Goal: Task Accomplishment & Management: Manage account settings

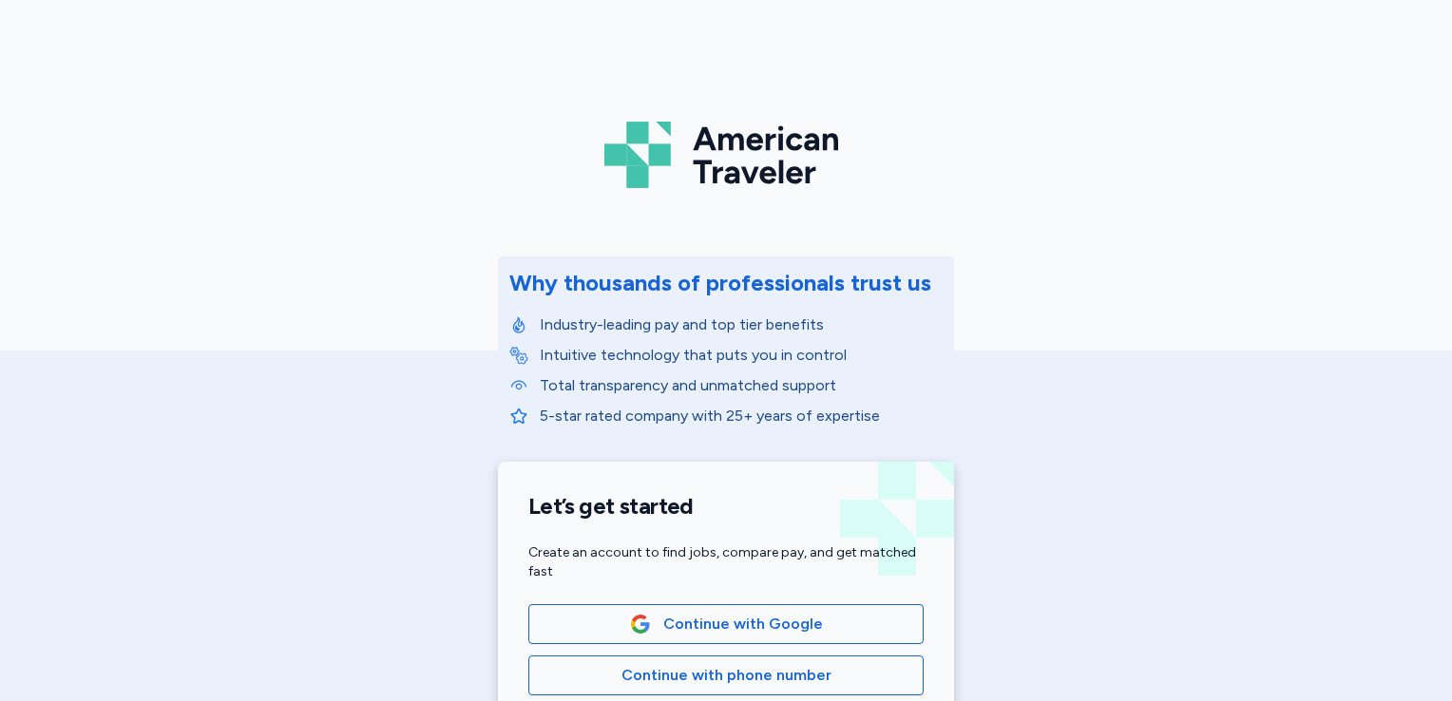
scroll to position [296, 0]
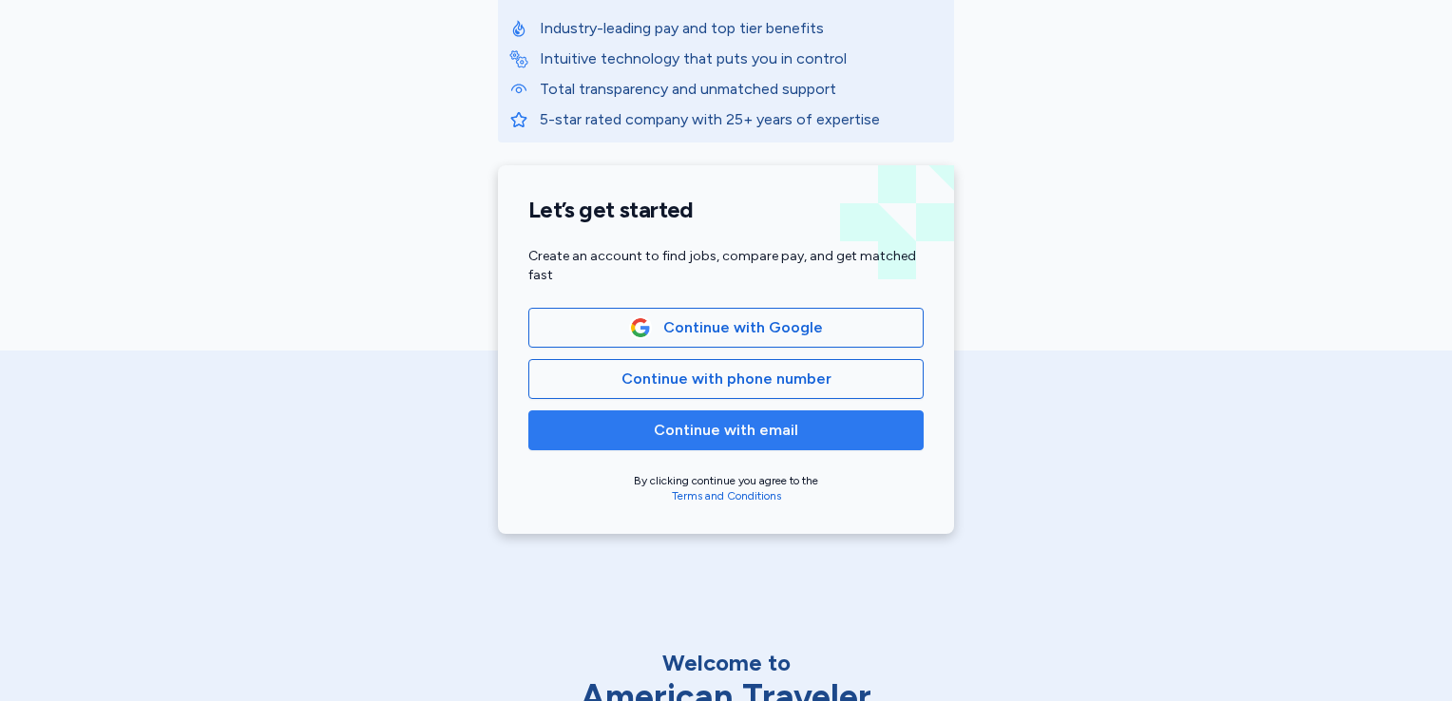
click at [763, 434] on span "Continue with email" at bounding box center [726, 430] width 144 height 23
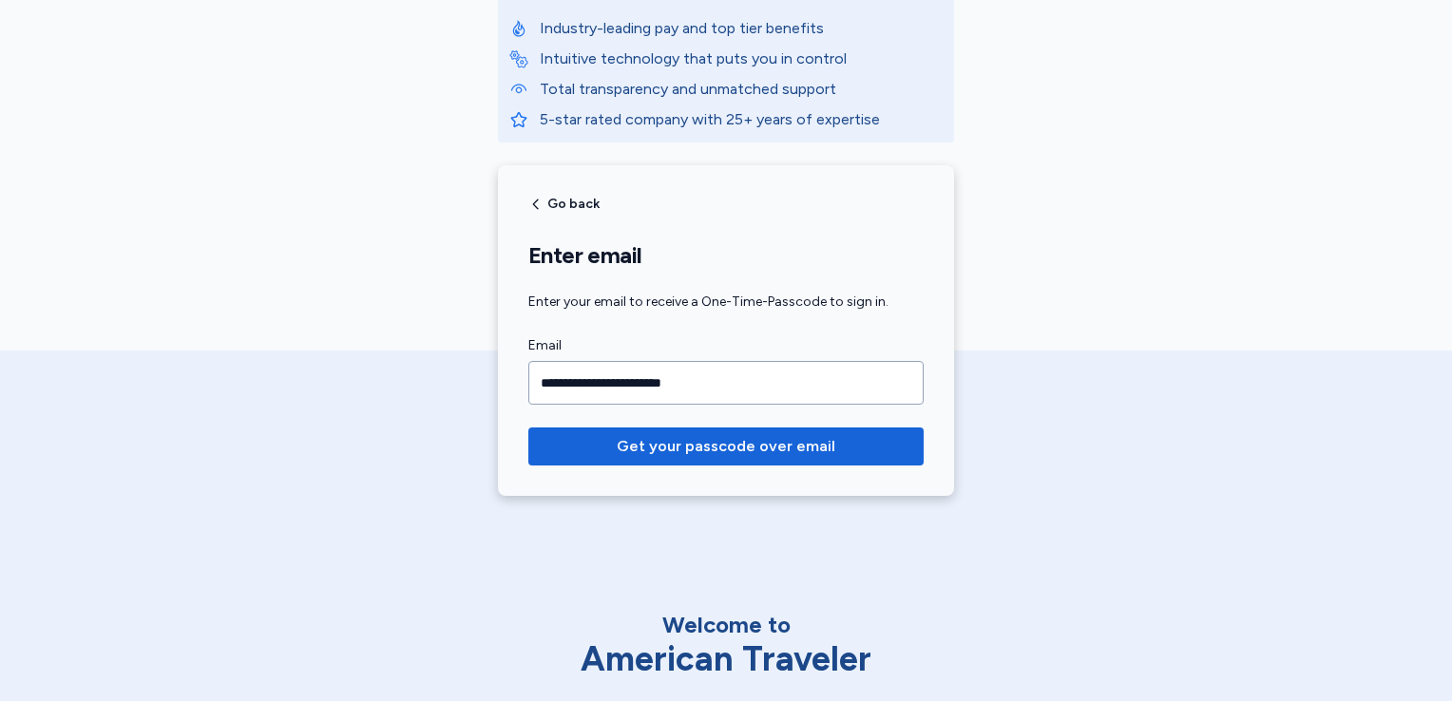
type input "**********"
click at [528, 428] on button "Get your passcode over email" at bounding box center [725, 447] width 395 height 38
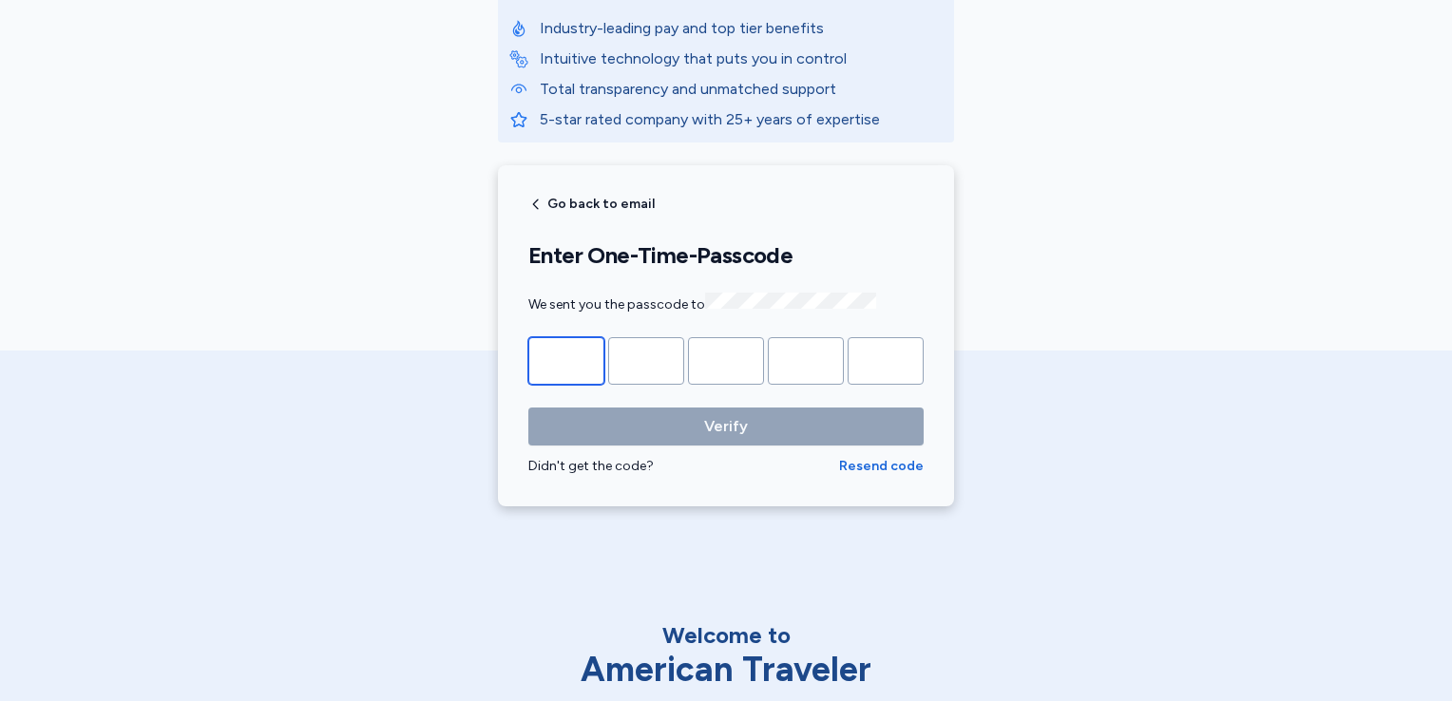
type input "*"
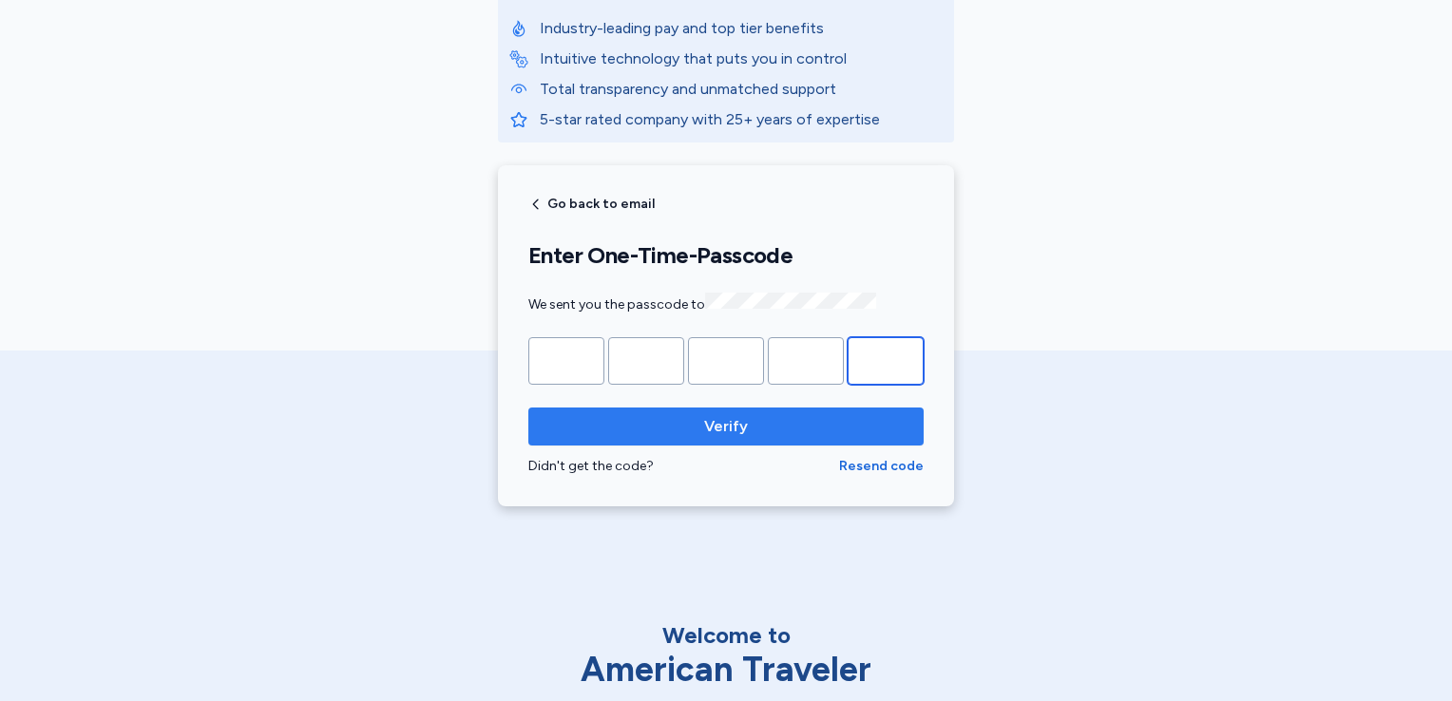
type input "*"
click at [708, 433] on span "Verify" at bounding box center [726, 426] width 44 height 23
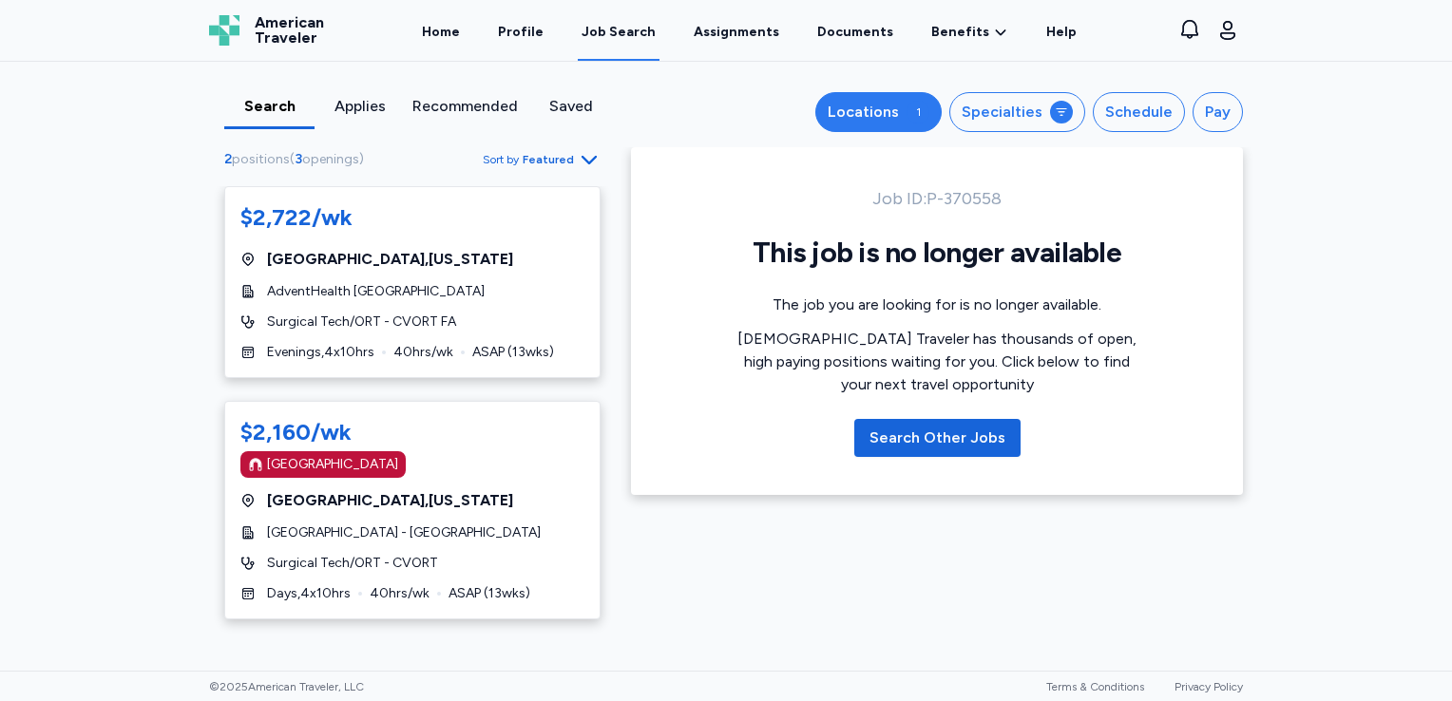
click at [918, 112] on div "1" at bounding box center [917, 112] width 23 height 23
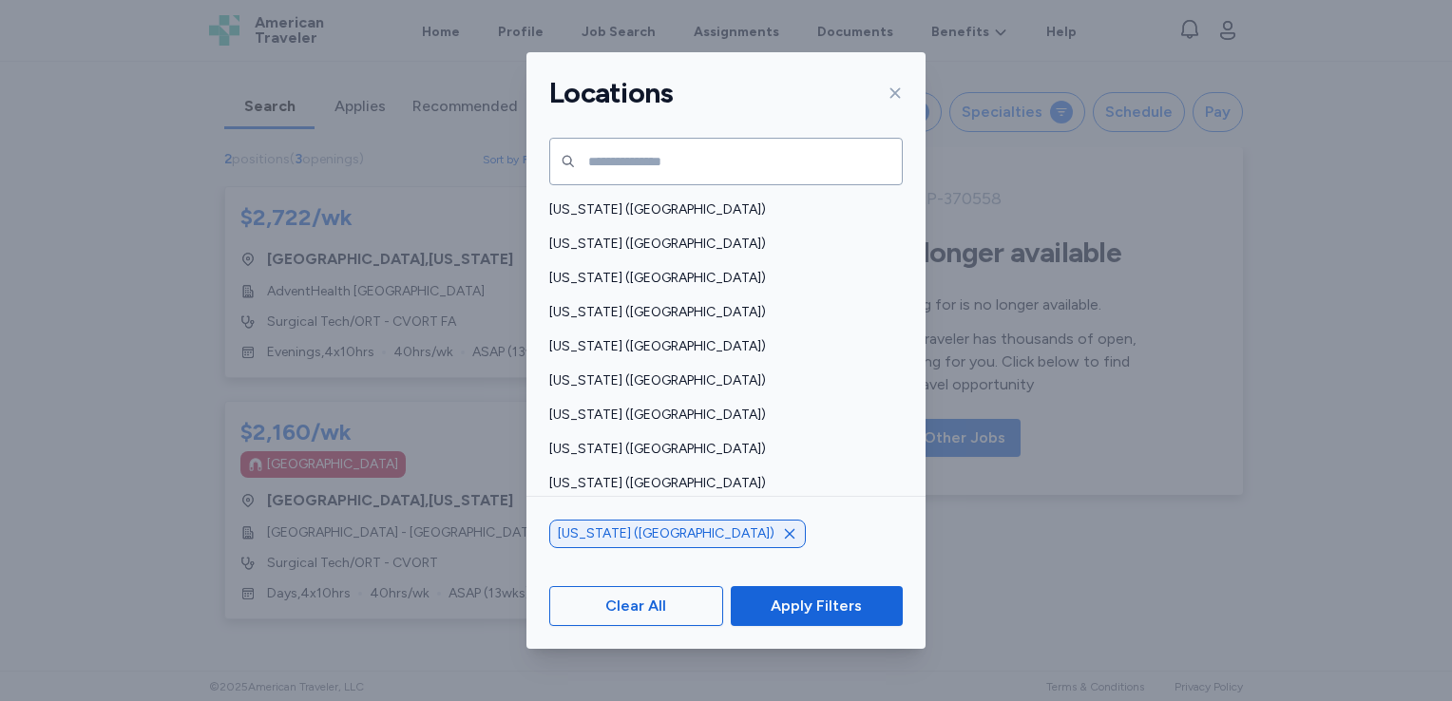
click at [782, 536] on icon "button" at bounding box center [789, 533] width 15 height 15
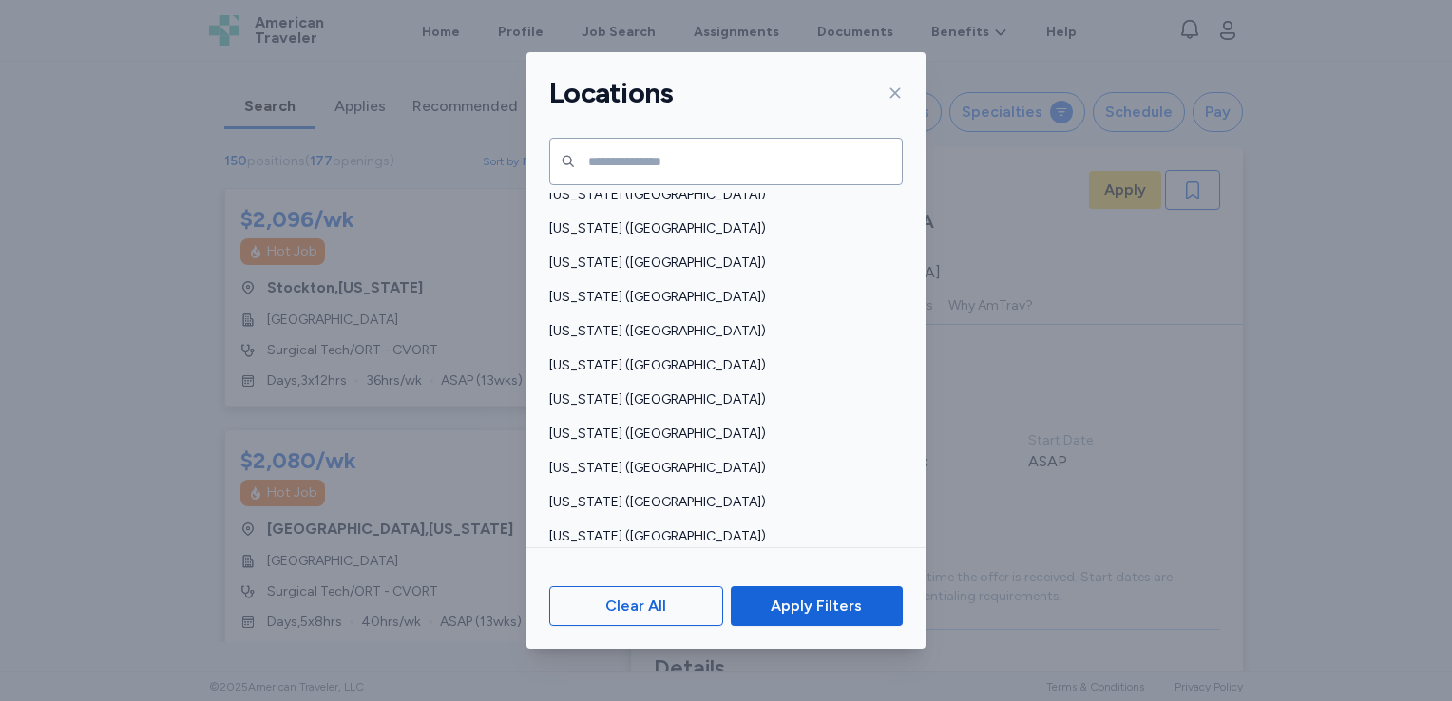
scroll to position [931, 0]
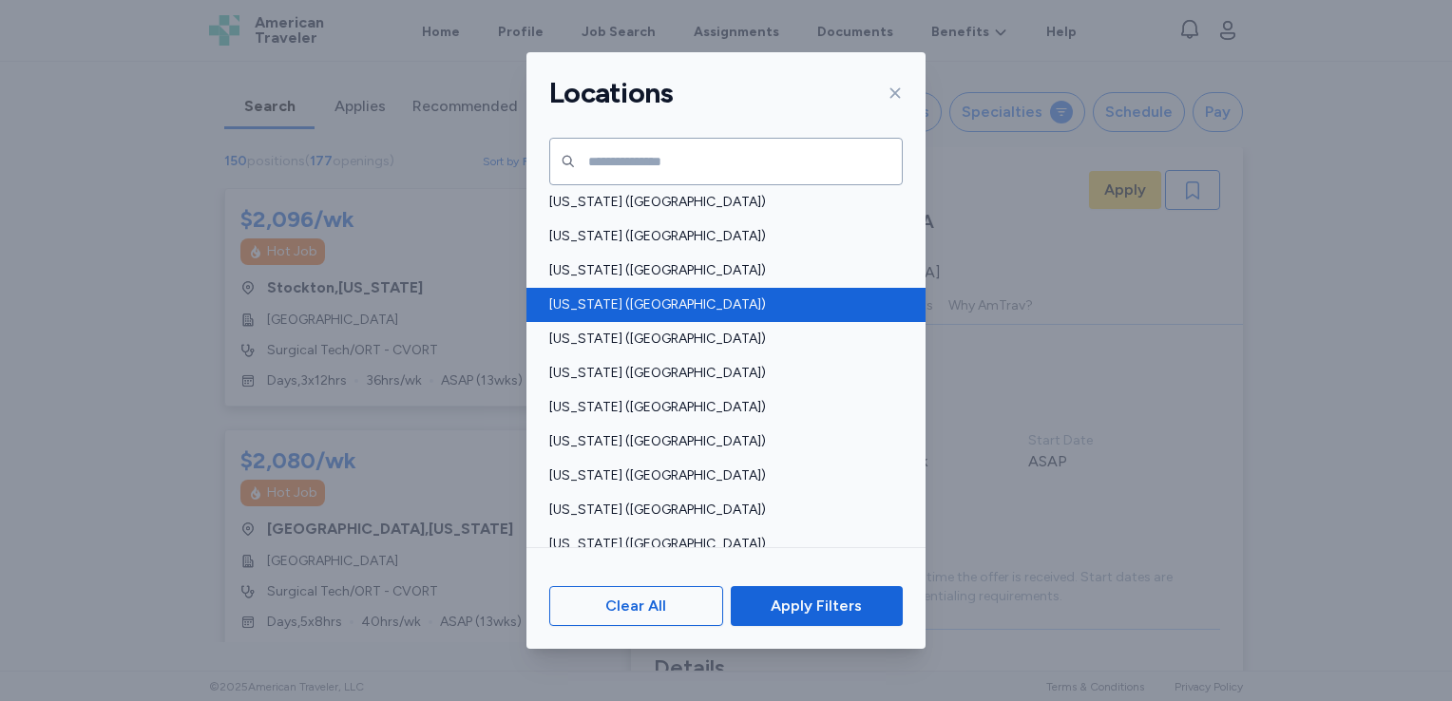
click at [671, 295] on span "New Jersey (NJ)" at bounding box center [720, 304] width 342 height 19
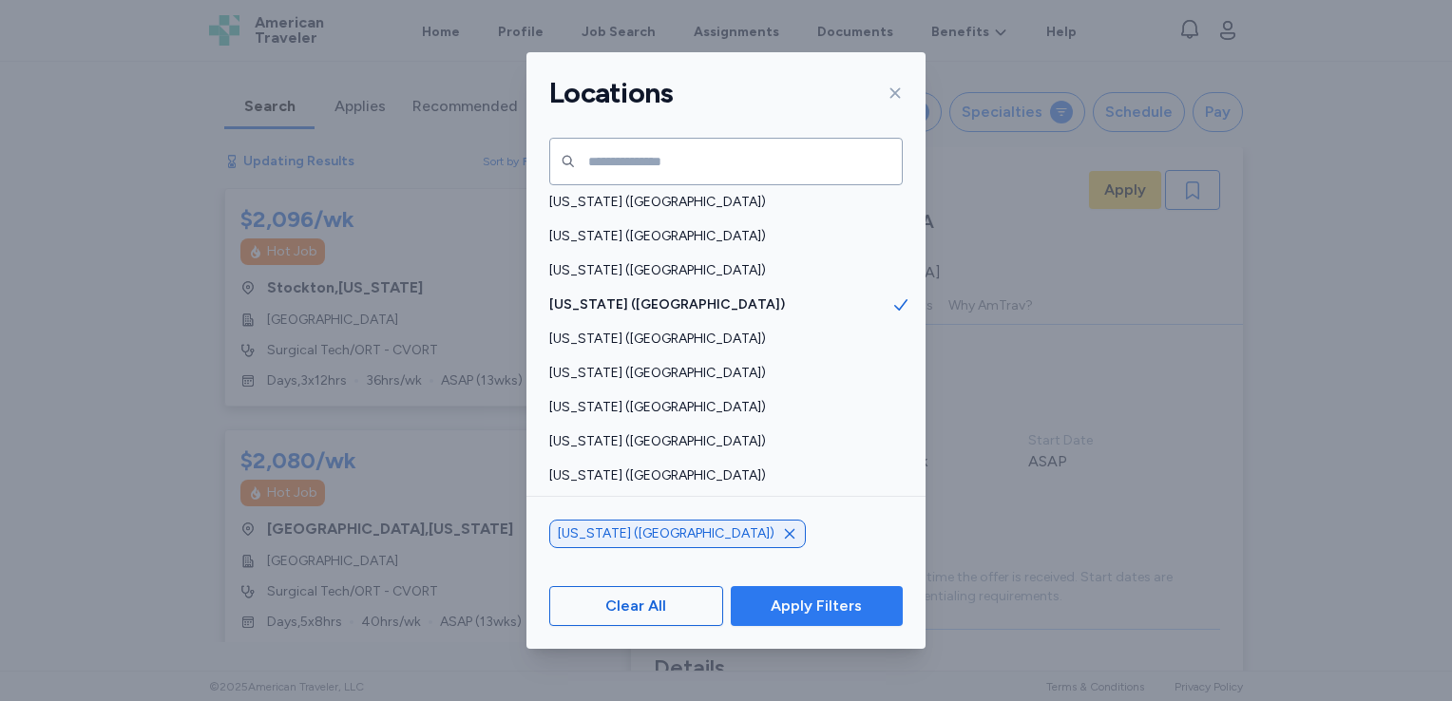
click at [840, 604] on span "Apply Filters" at bounding box center [816, 606] width 91 height 23
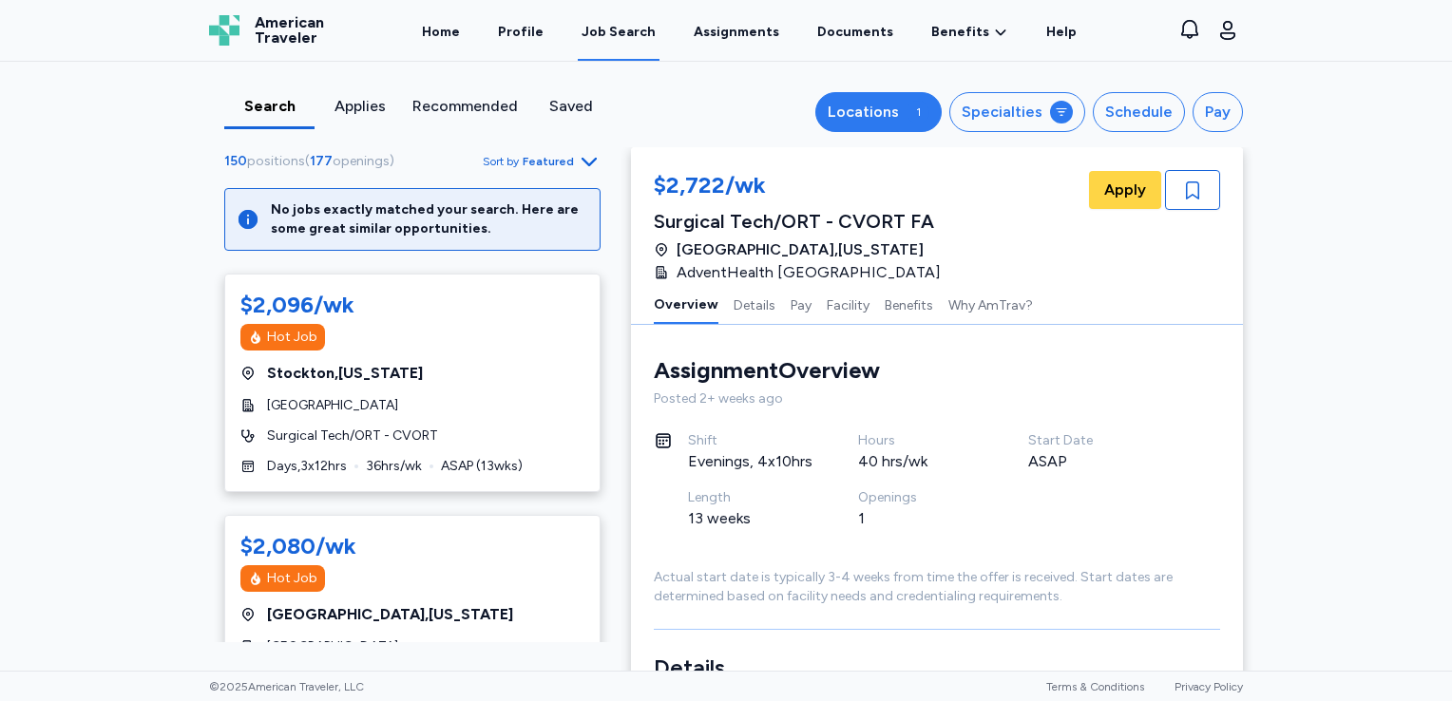
click at [899, 118] on div "Locations" at bounding box center [863, 112] width 71 height 23
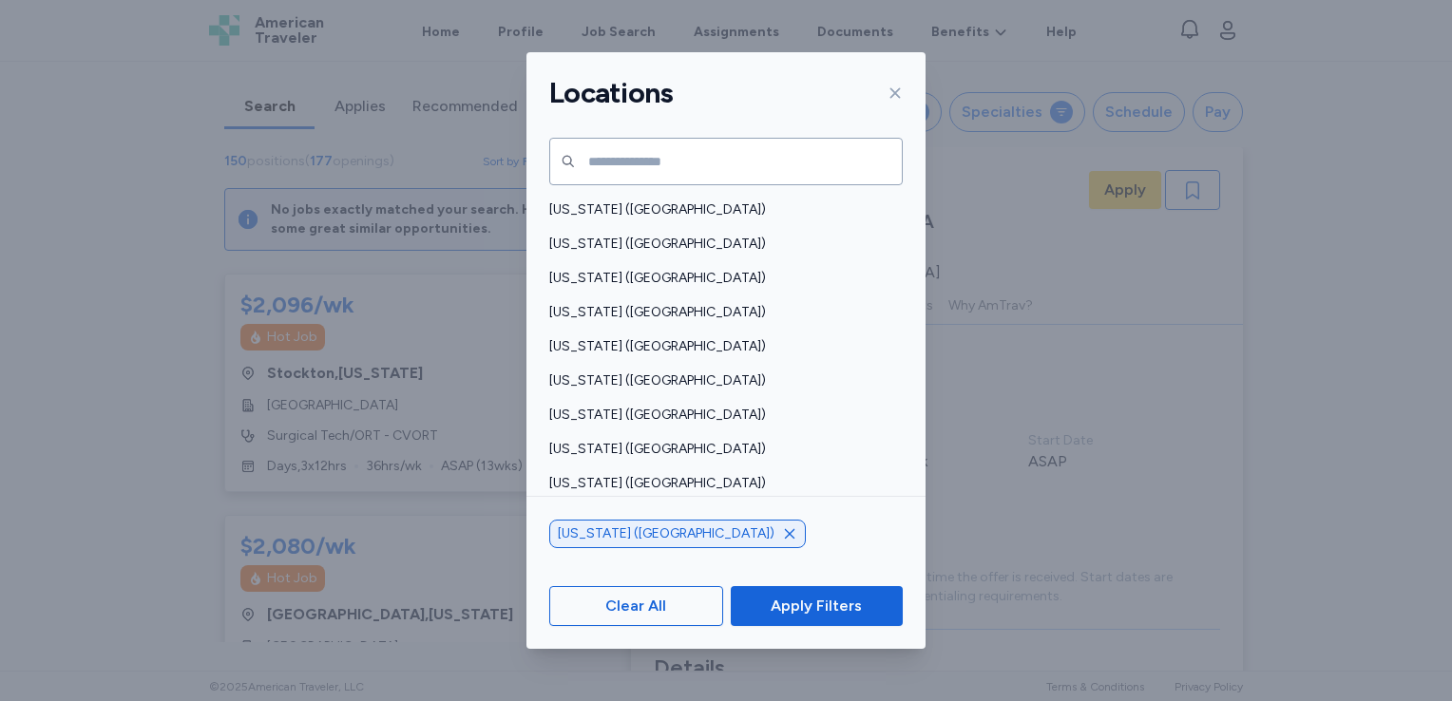
click at [785, 531] on icon "button" at bounding box center [790, 533] width 10 height 10
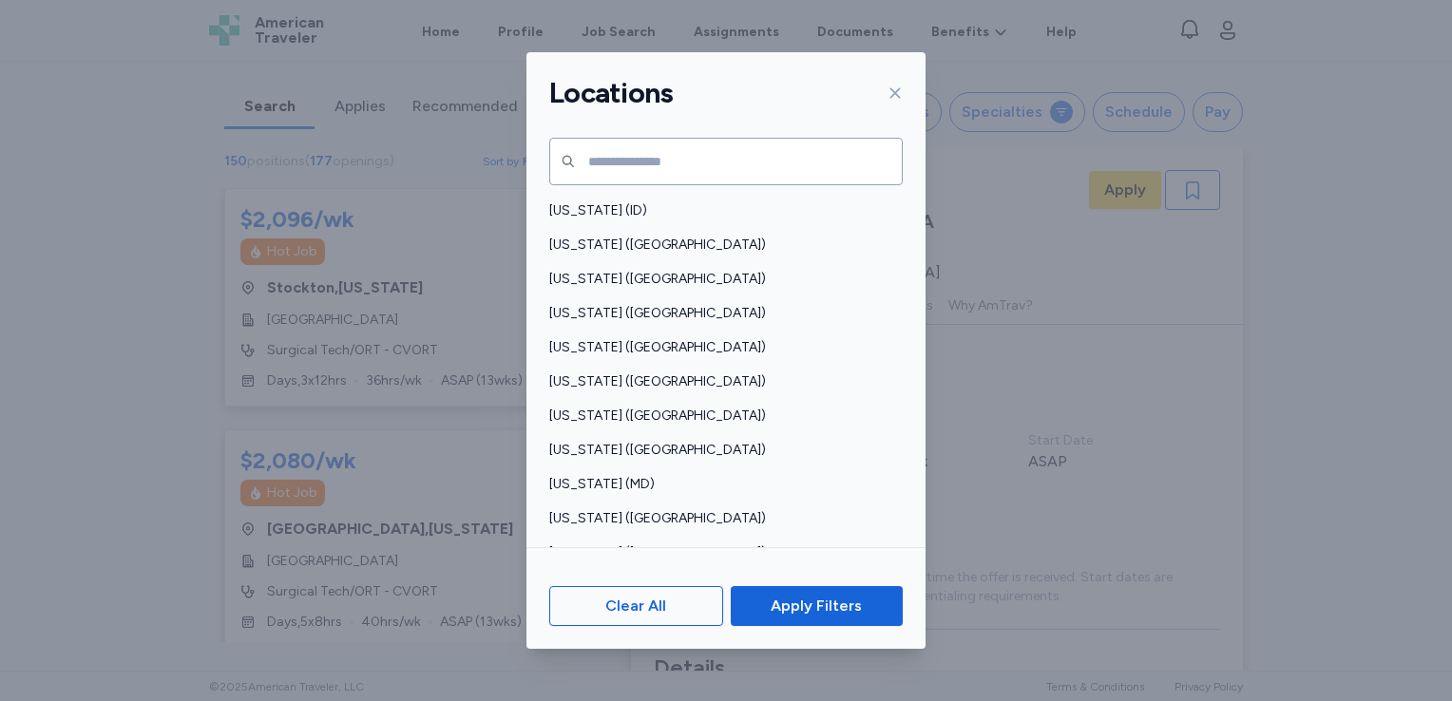
scroll to position [420, 0]
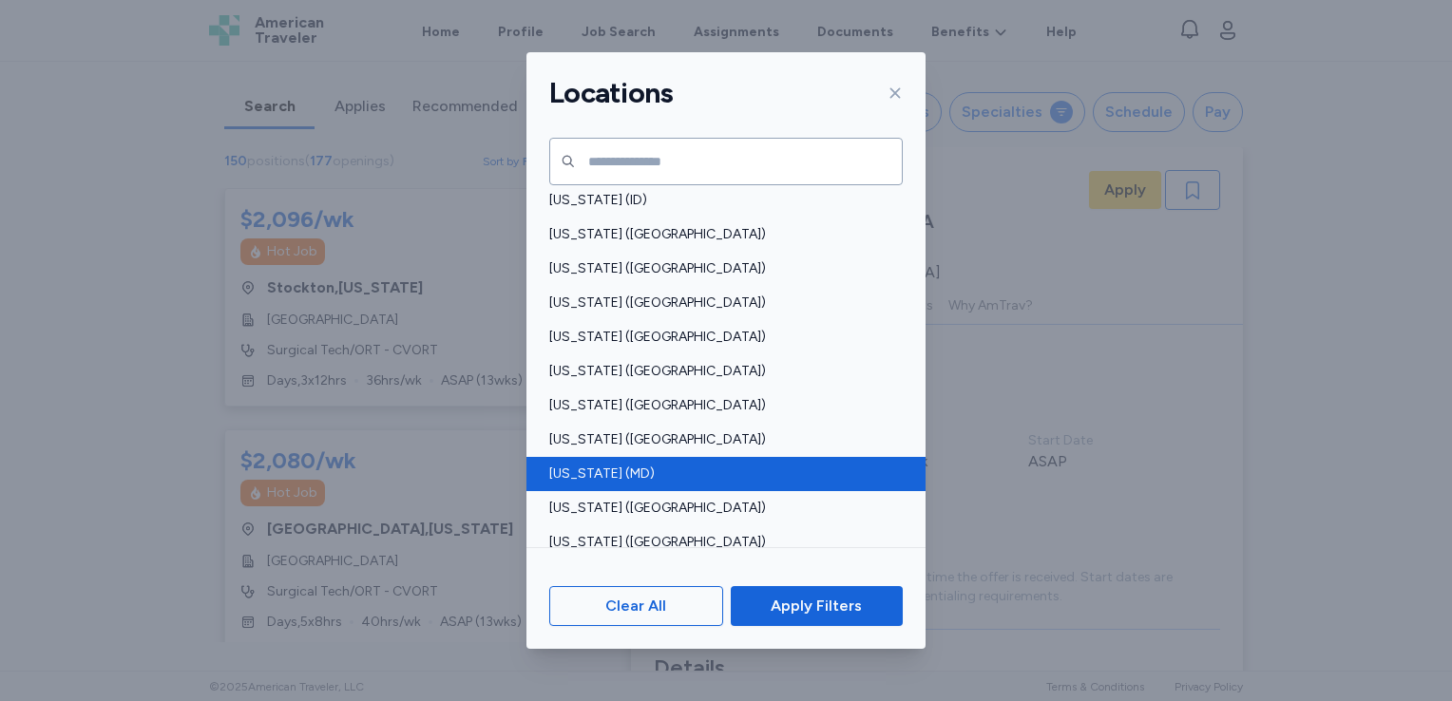
click at [643, 471] on span "Maryland (MD)" at bounding box center [720, 474] width 342 height 19
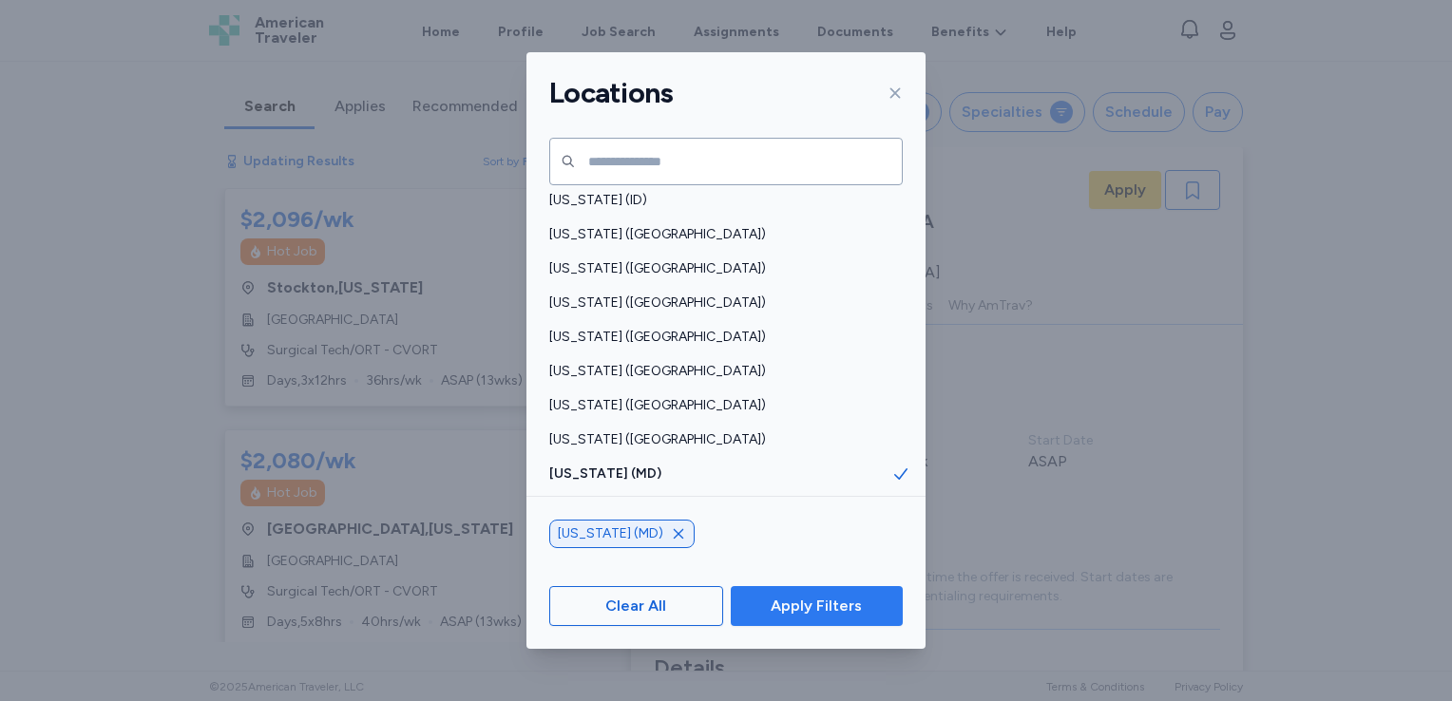
click at [790, 605] on span "Apply Filters" at bounding box center [816, 606] width 91 height 23
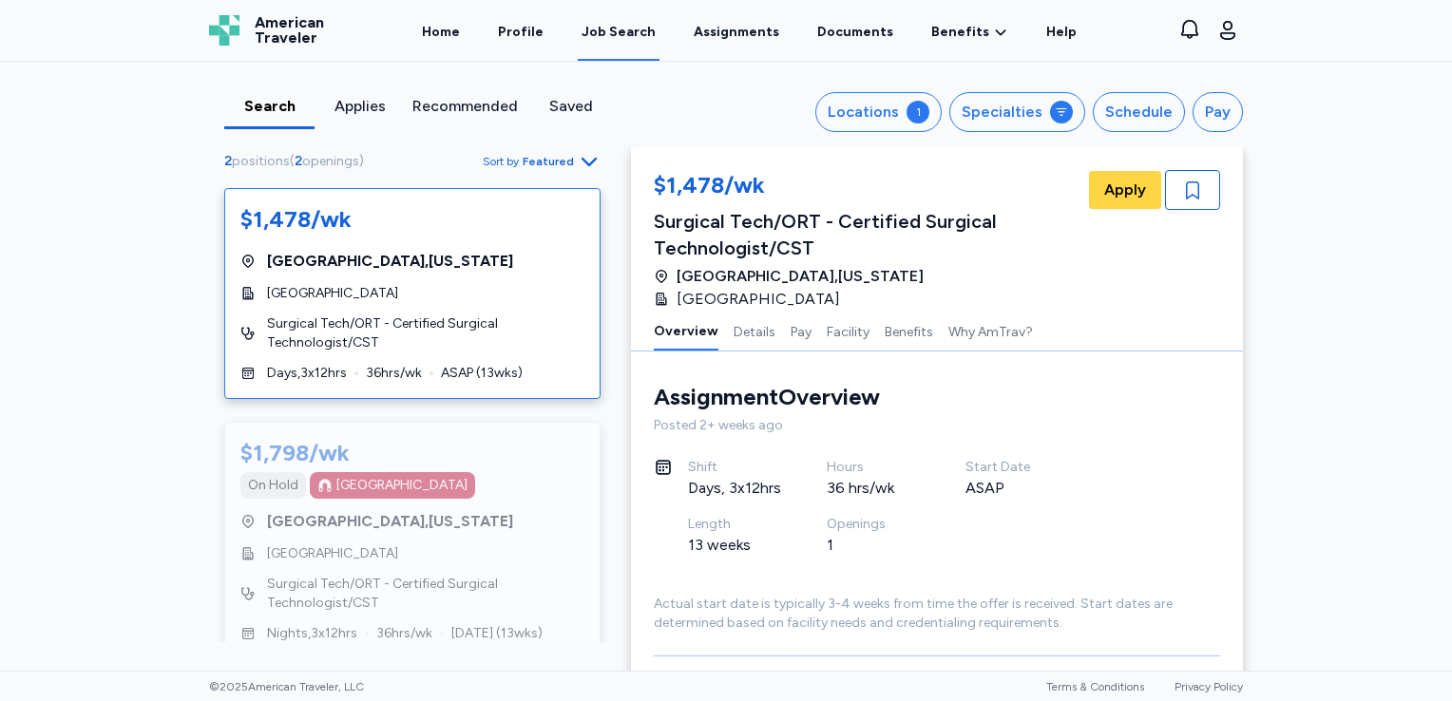
scroll to position [29, 0]
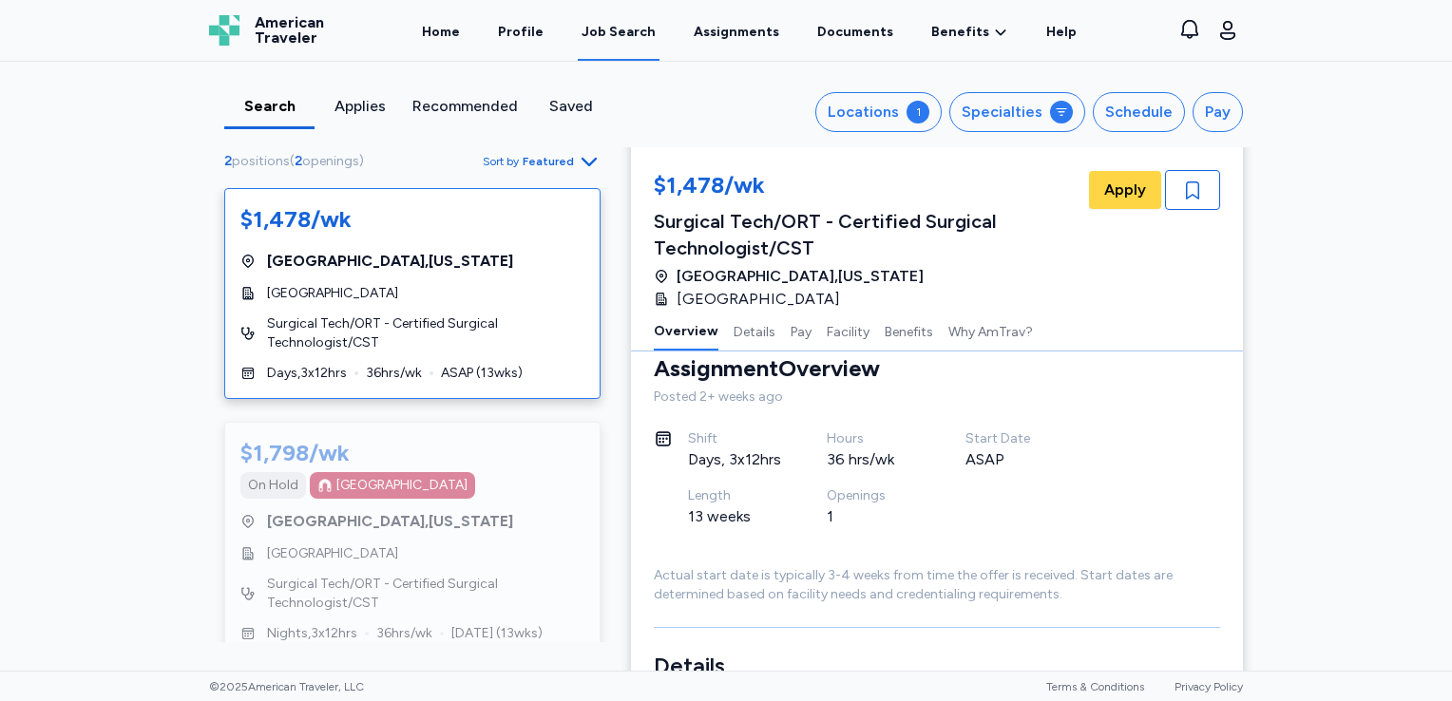
click at [426, 268] on div "Baltimore , Maryland" at bounding box center [412, 261] width 344 height 23
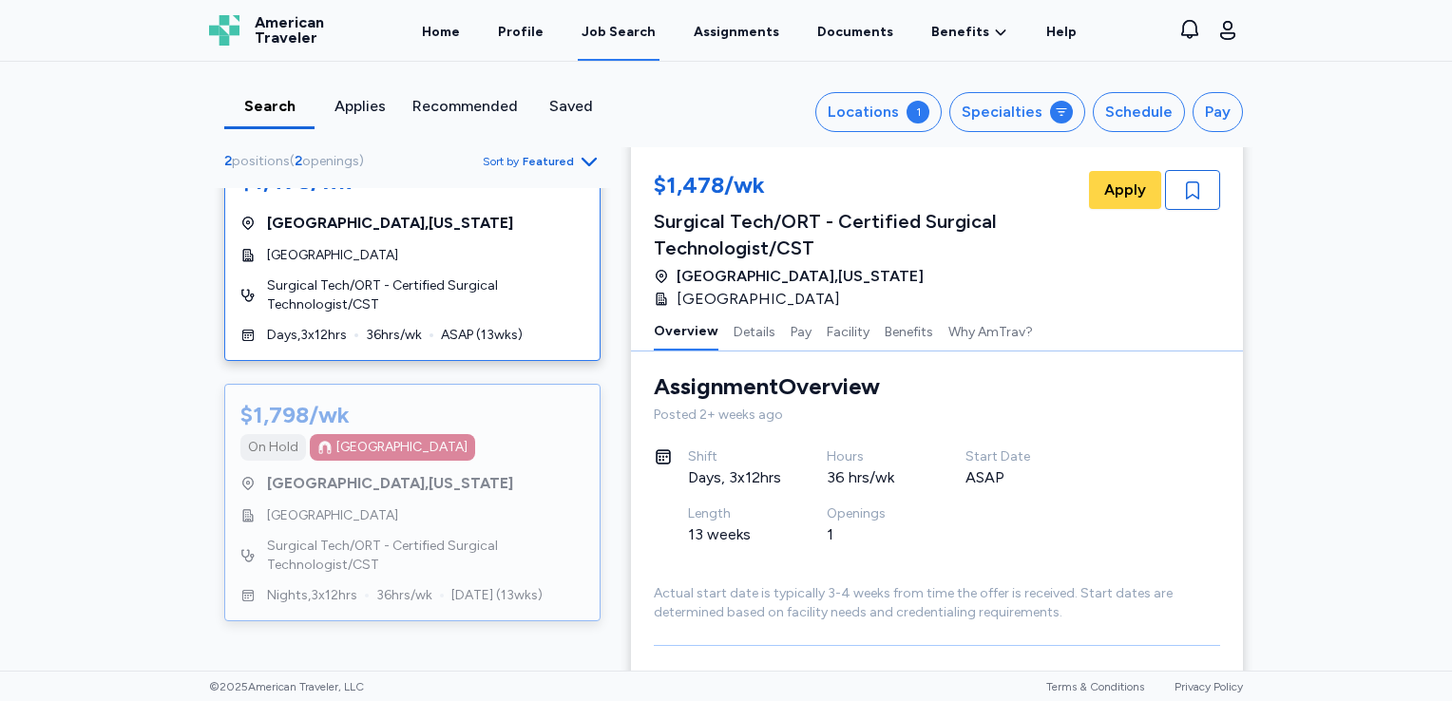
scroll to position [0, 0]
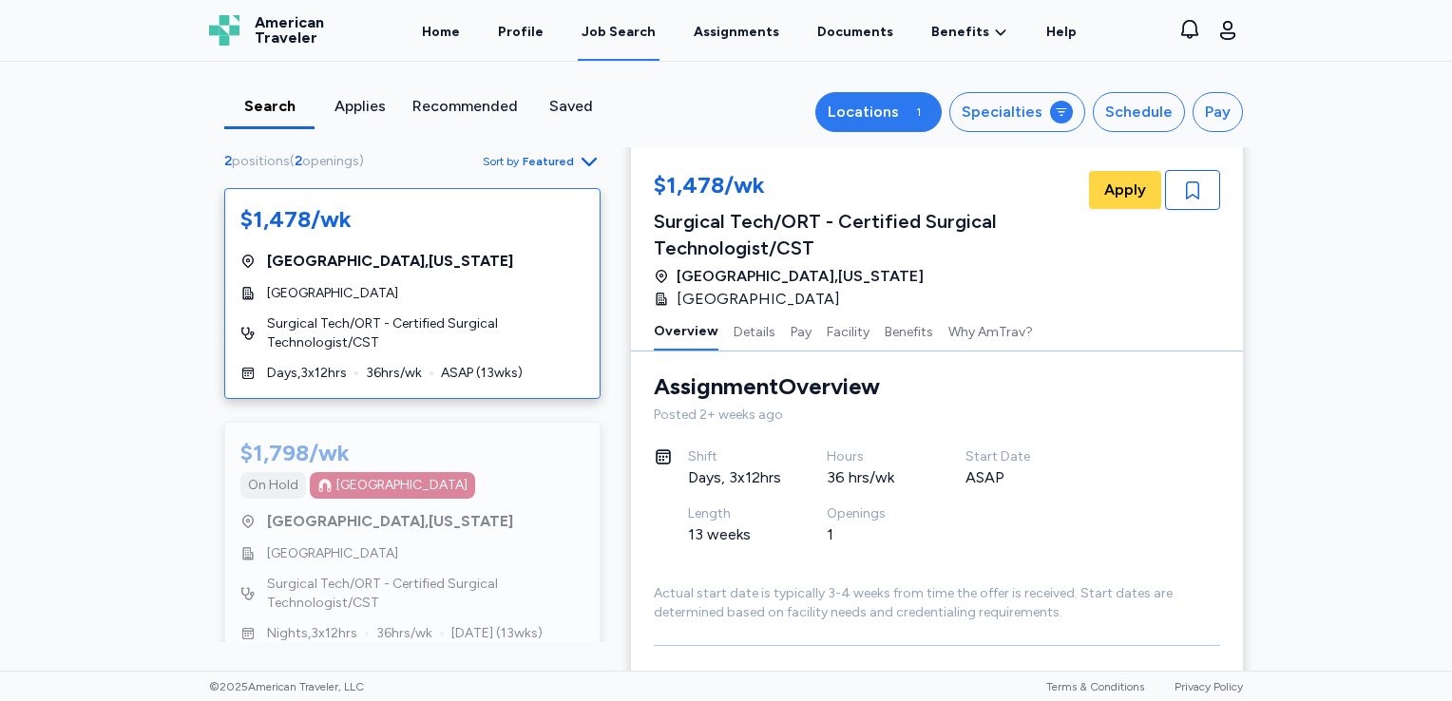
click at [866, 113] on div "Locations" at bounding box center [863, 112] width 71 height 23
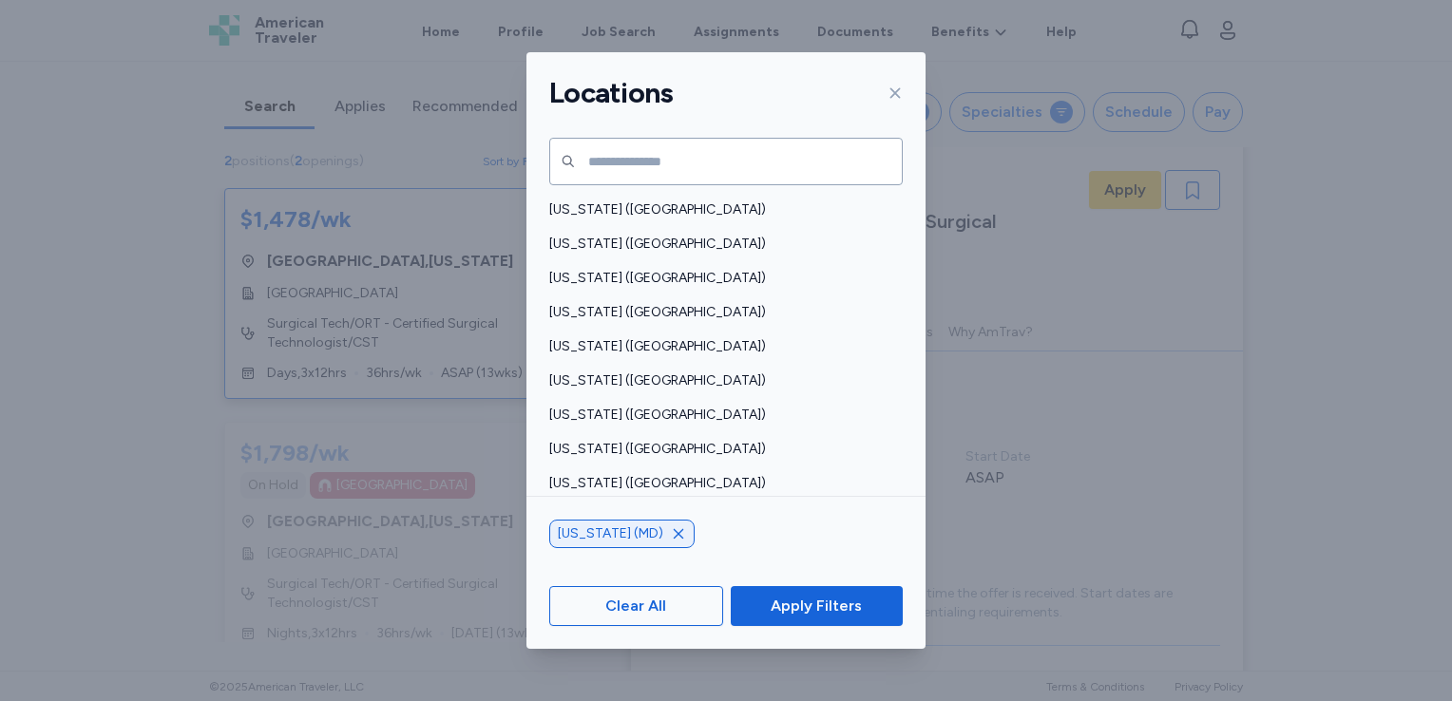
click at [671, 528] on icon "button" at bounding box center [678, 533] width 15 height 15
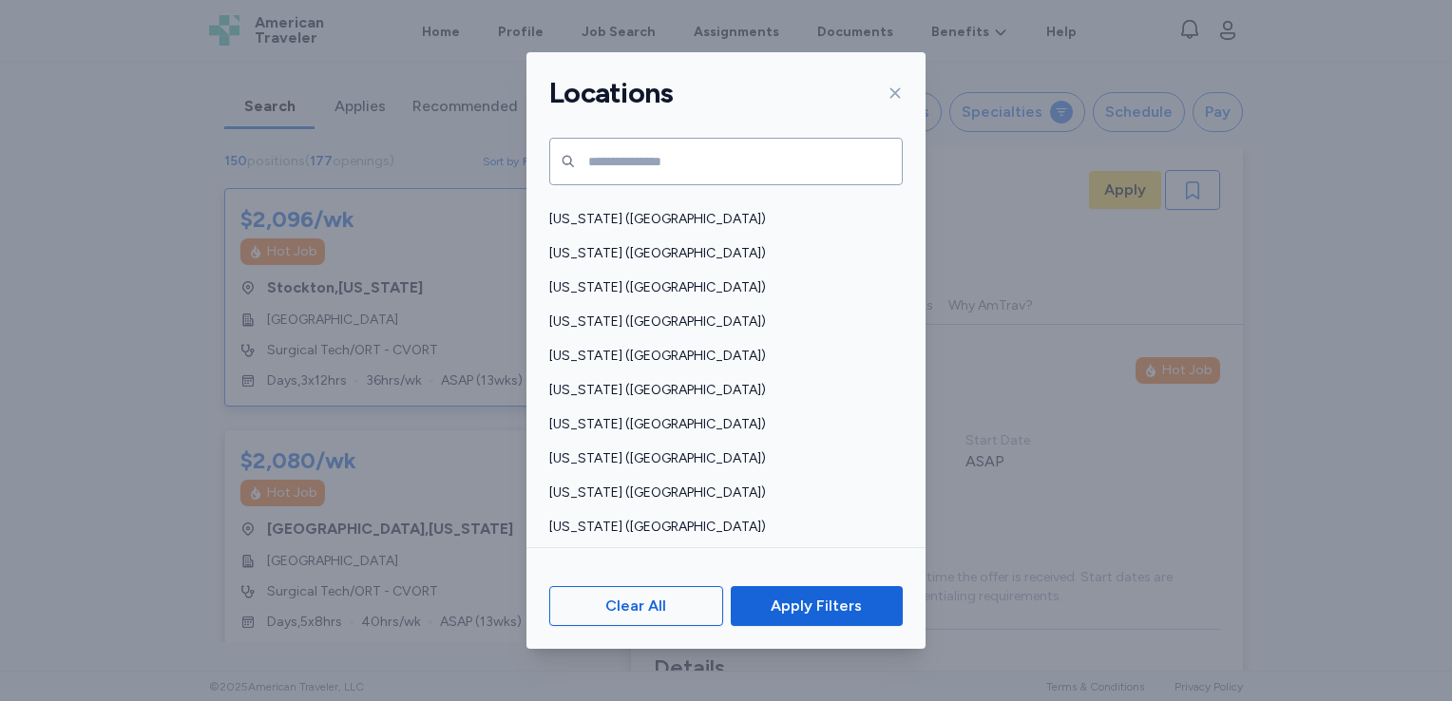
scroll to position [787, 0]
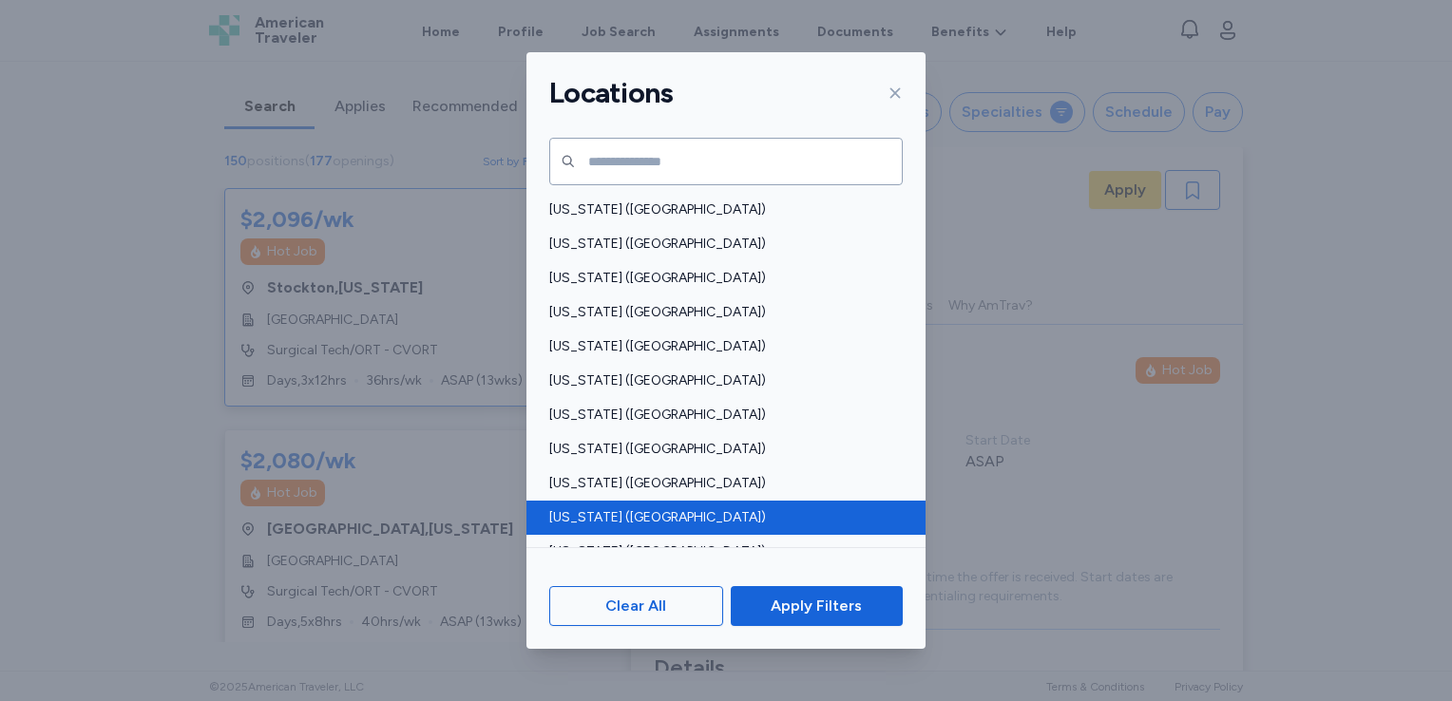
click at [654, 502] on div "New York (NY)" at bounding box center [725, 518] width 399 height 34
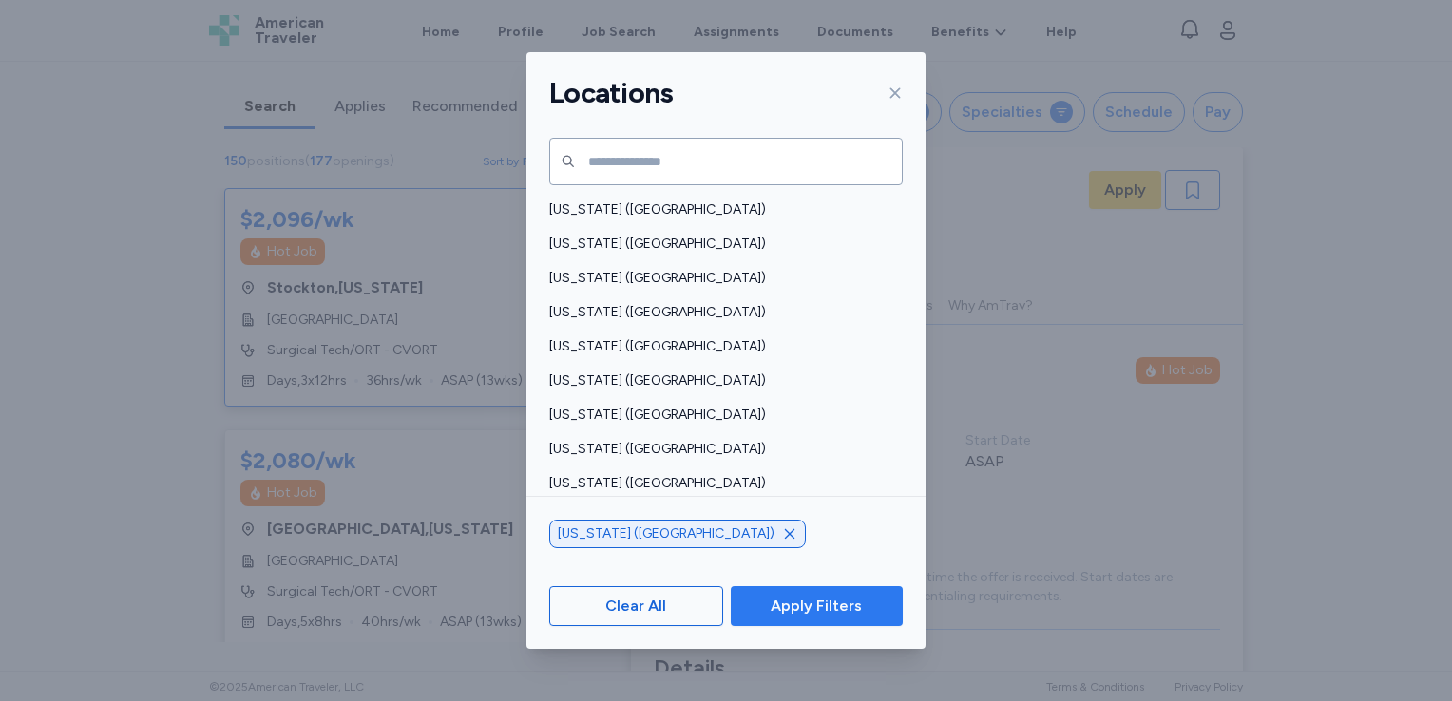
click at [801, 618] on span "Apply Filters" at bounding box center [816, 606] width 91 height 23
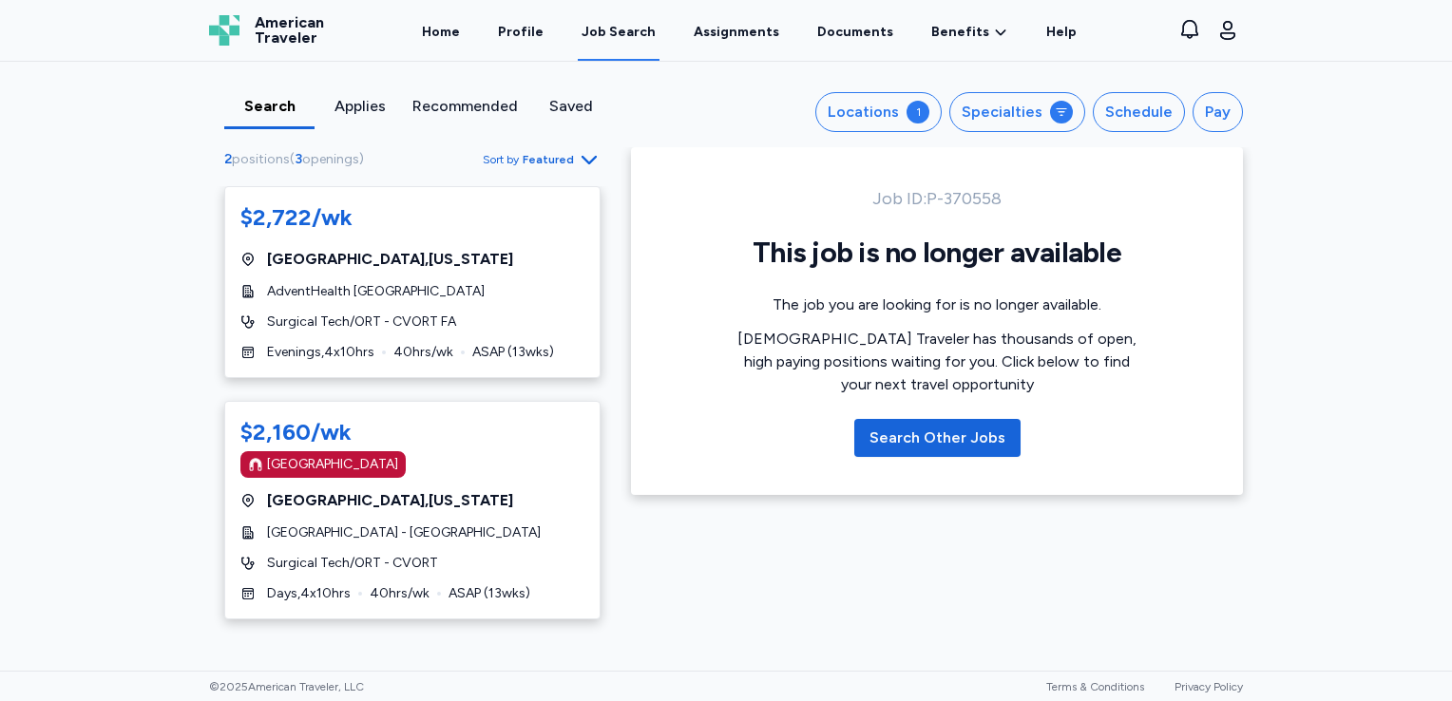
click at [479, 26] on div "Home Profile Job Search Assignments Documents Benefits Benefits Overview Referr…" at bounding box center [749, 30] width 805 height 61
click at [464, 26] on link "Home" at bounding box center [441, 31] width 46 height 59
click at [768, 33] on link "Assignments" at bounding box center [736, 31] width 93 height 59
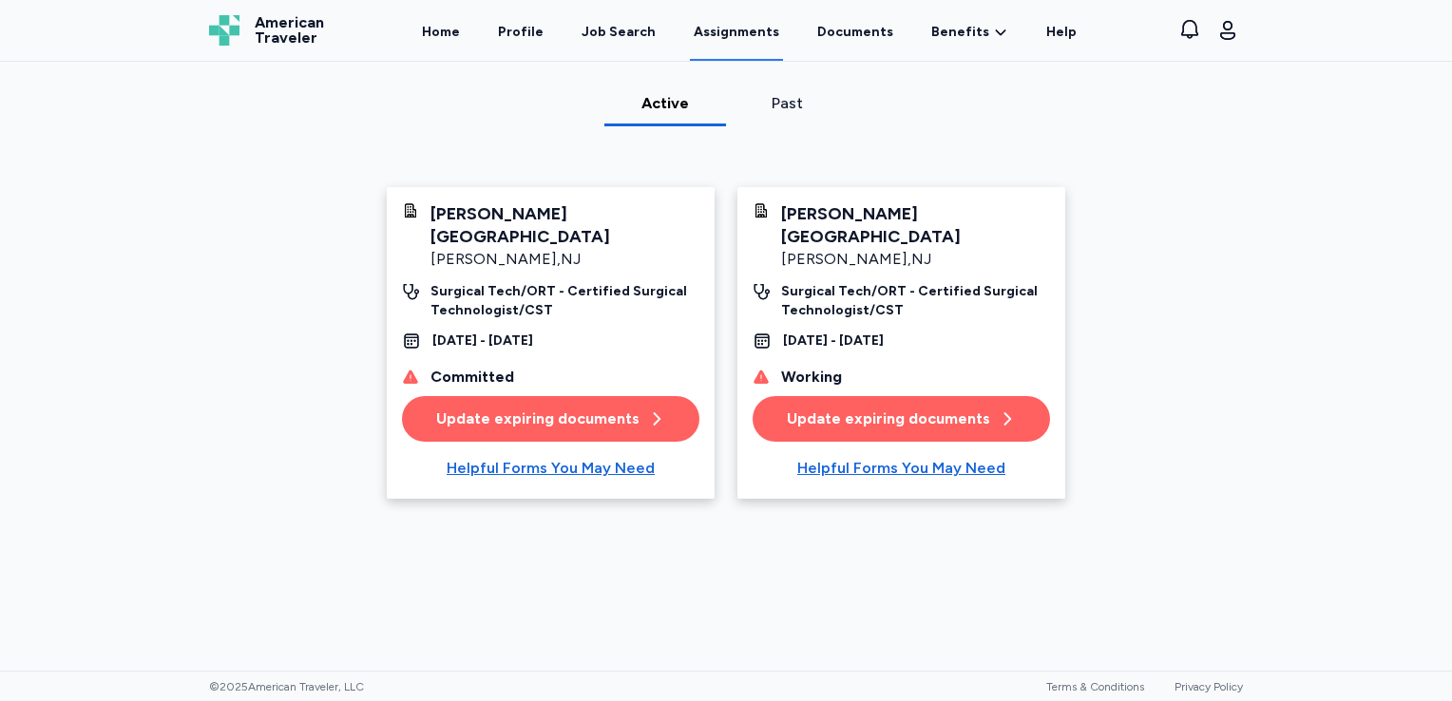
click at [790, 101] on div "Past" at bounding box center [786, 103] width 106 height 23
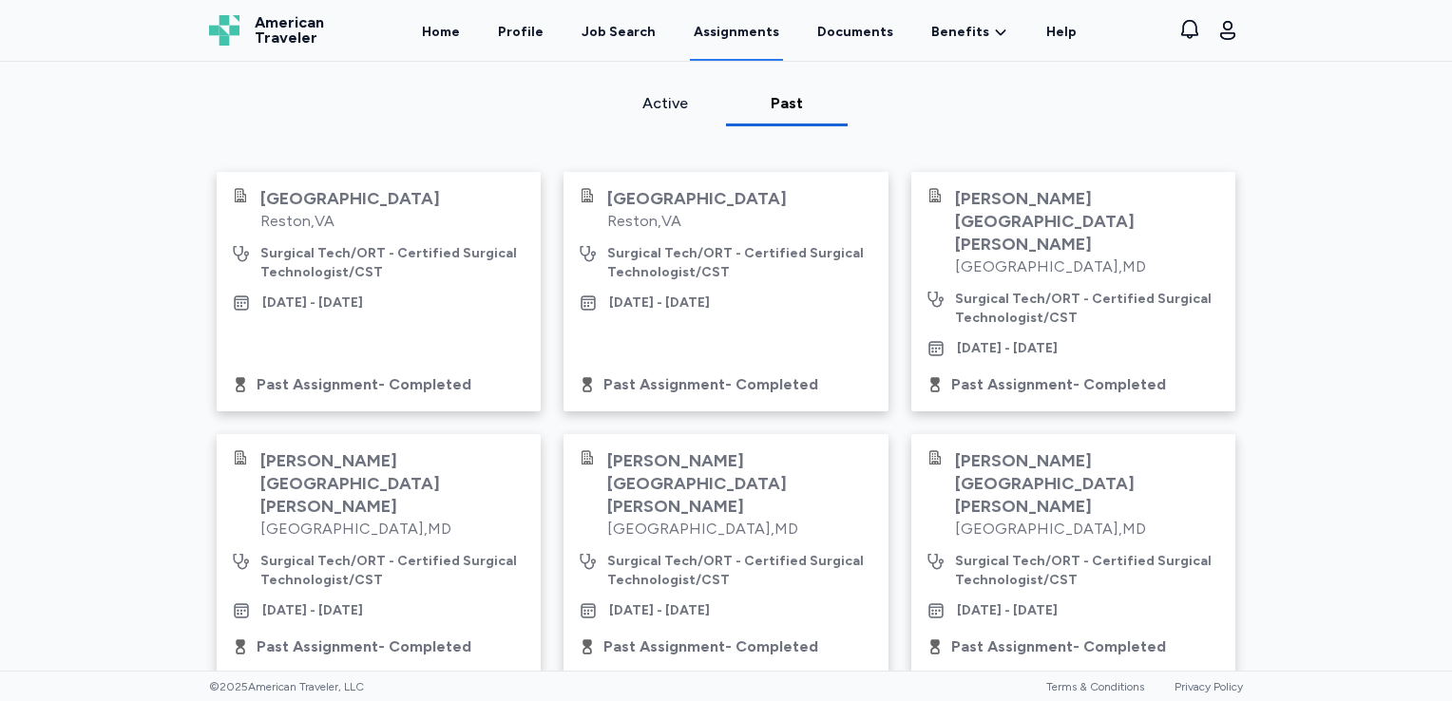
scroll to position [241, 0]
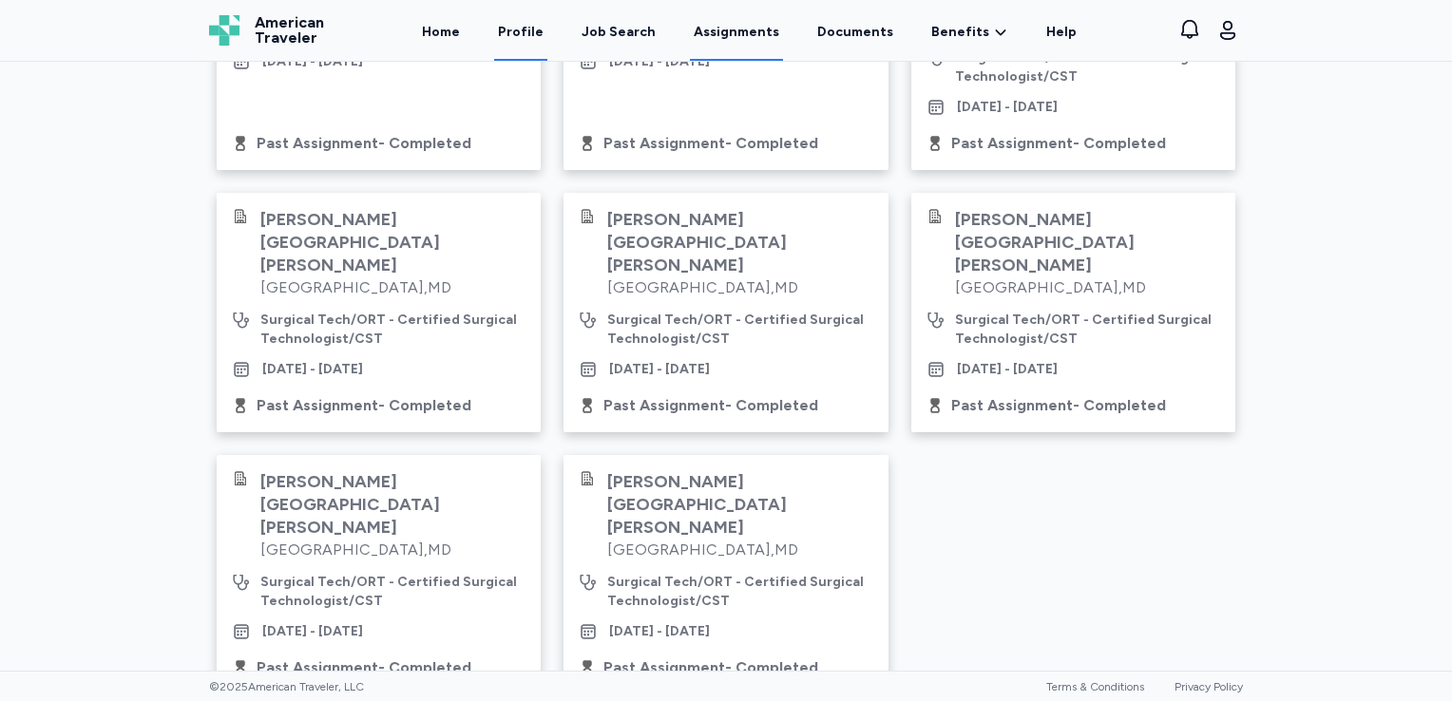
click at [547, 33] on link "Profile" at bounding box center [520, 31] width 53 height 59
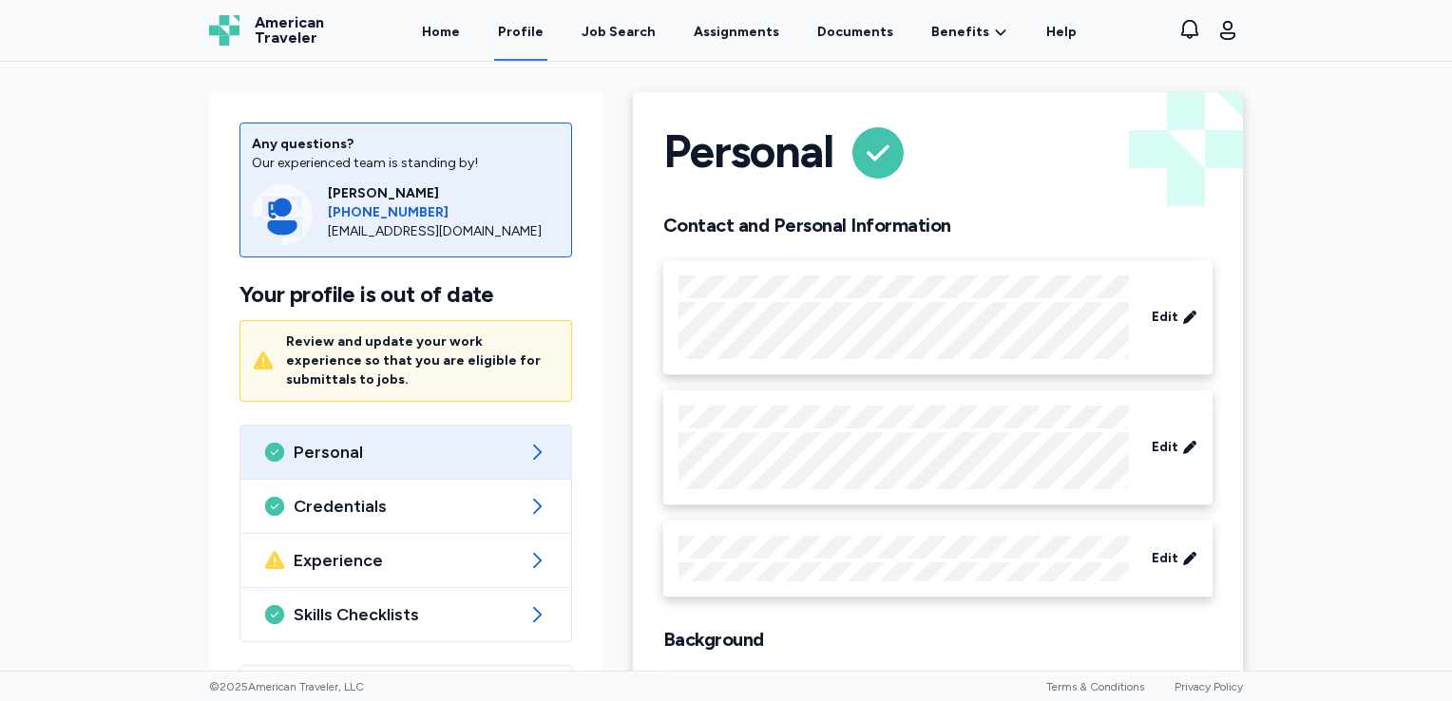
scroll to position [125, 0]
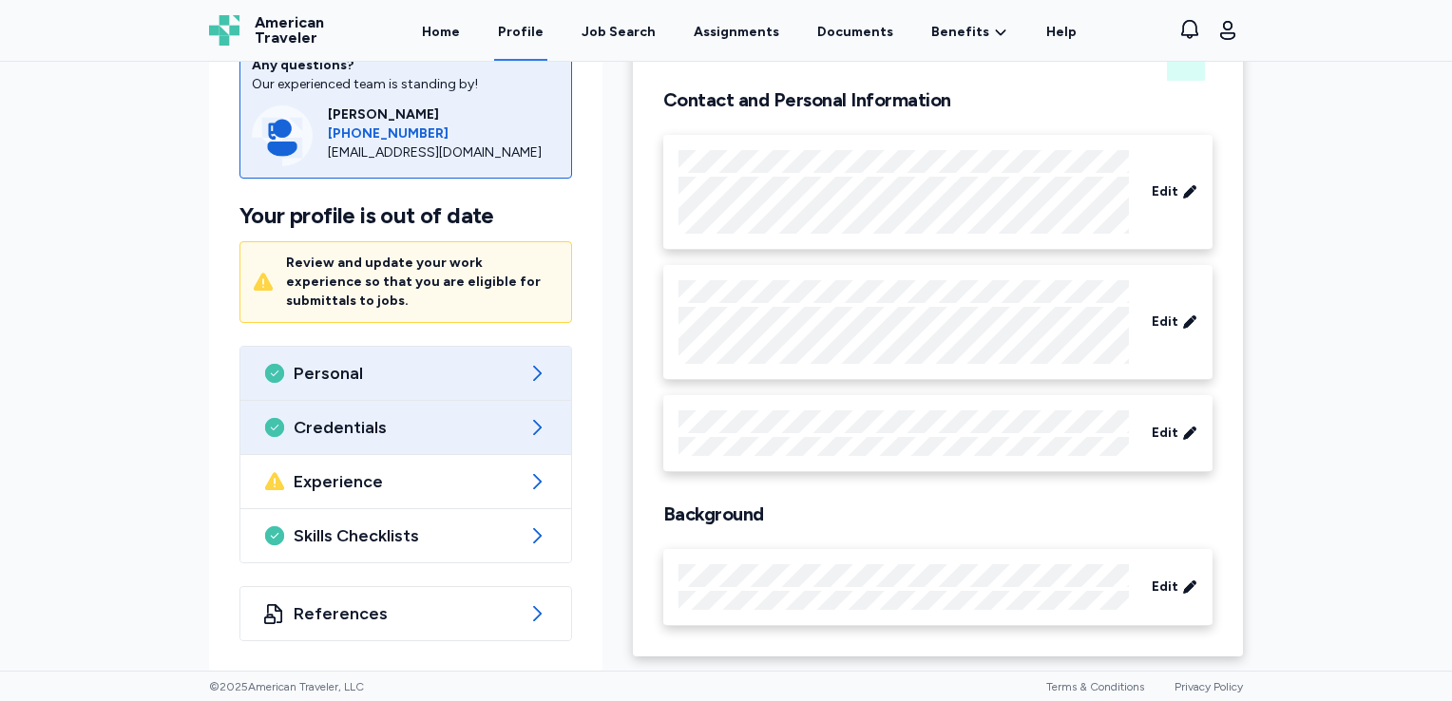
click at [415, 413] on div "Credentials" at bounding box center [405, 427] width 331 height 53
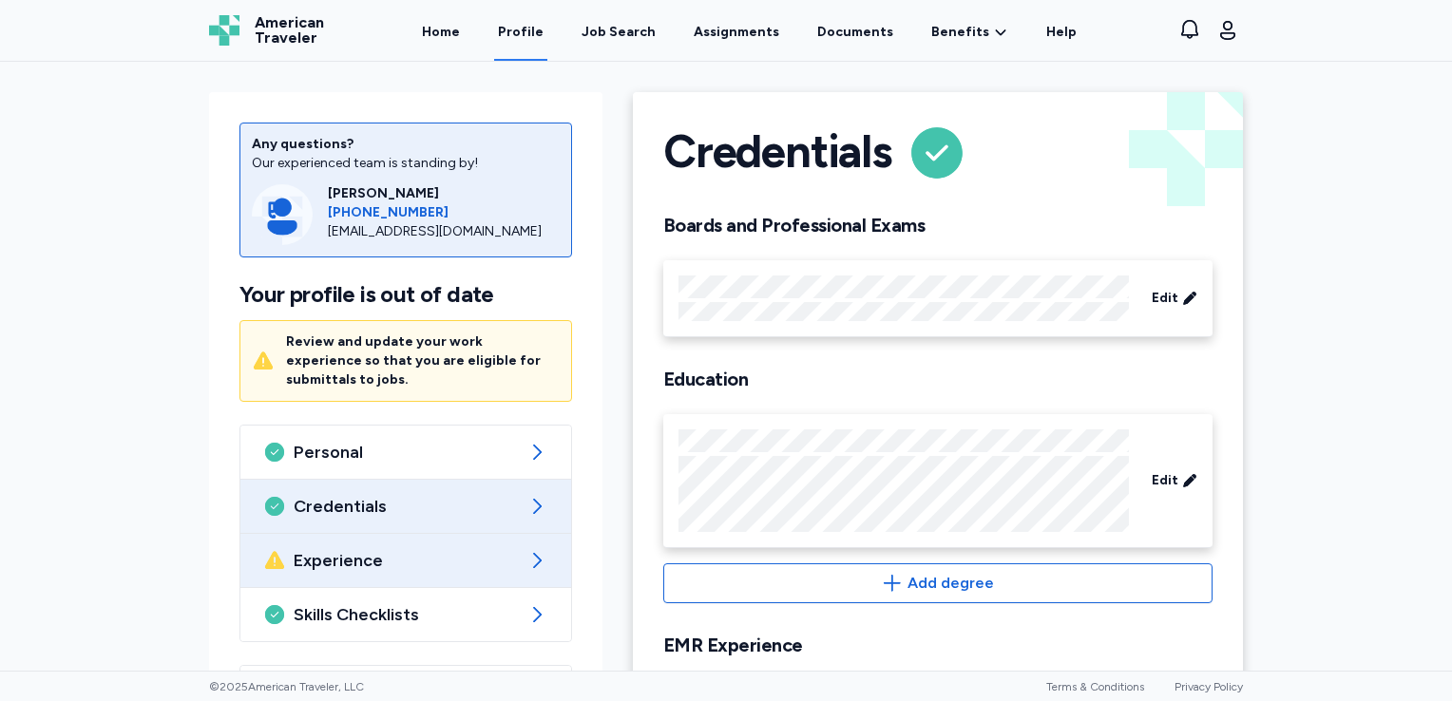
click at [383, 549] on span "Experience" at bounding box center [406, 560] width 224 height 23
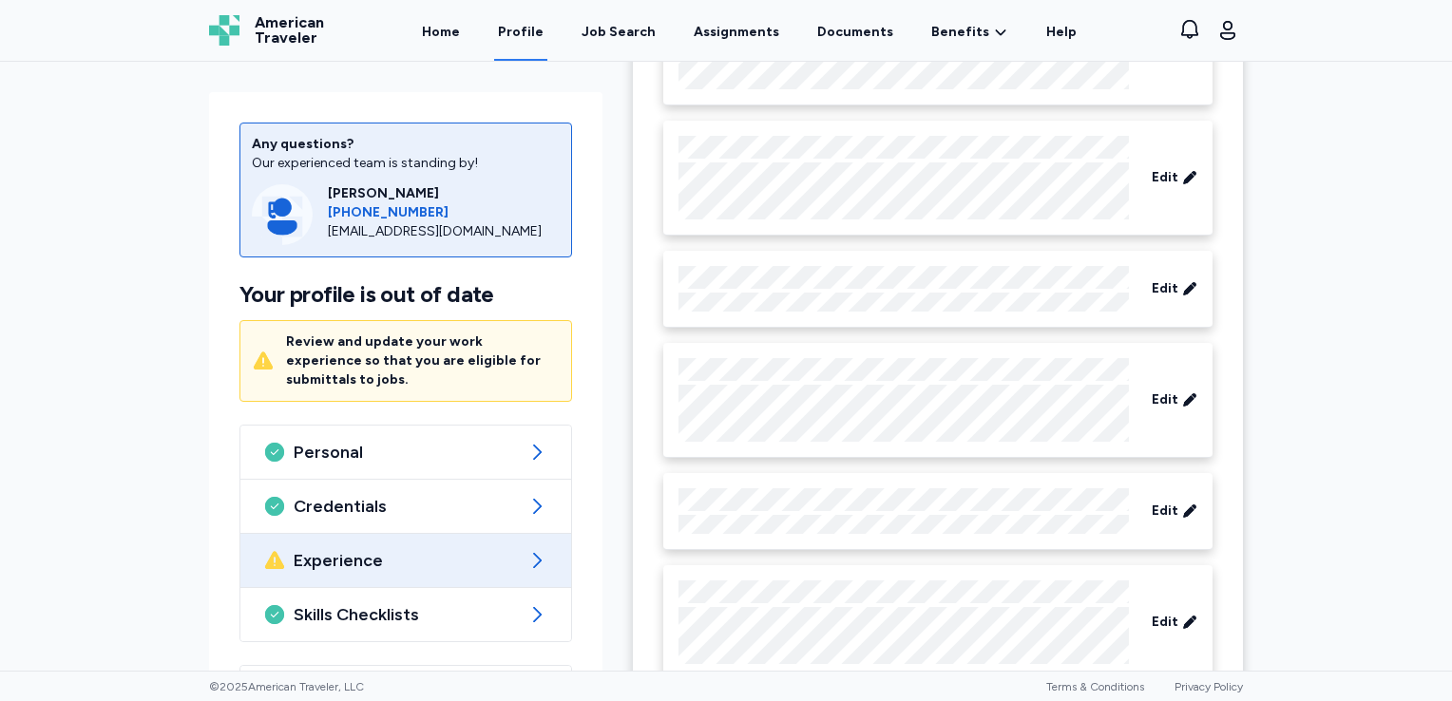
scroll to position [596, 0]
